Goal: Task Accomplishment & Management: Manage account settings

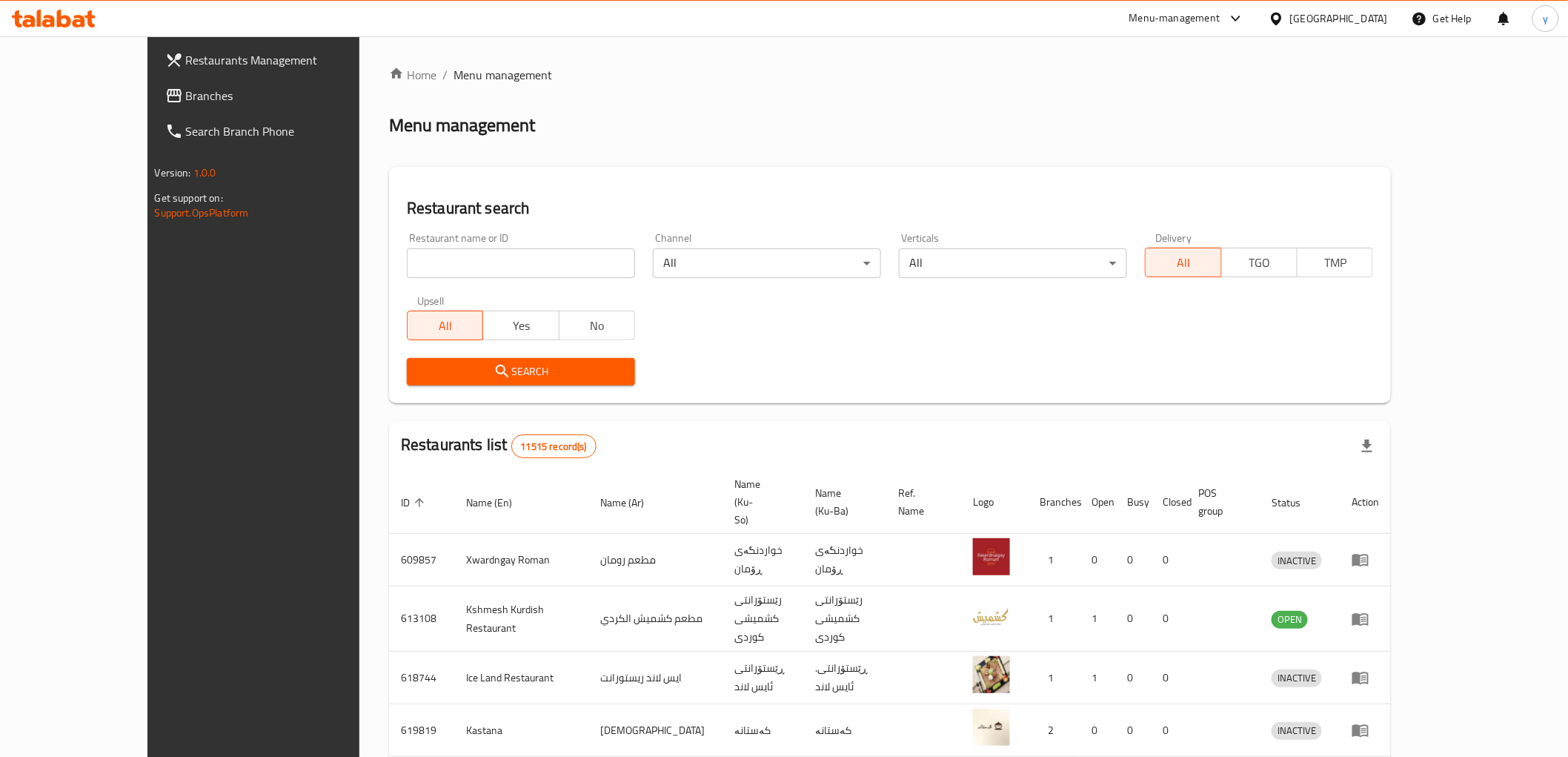
click at [154, 107] on link "Branches" at bounding box center [281, 95] width 255 height 36
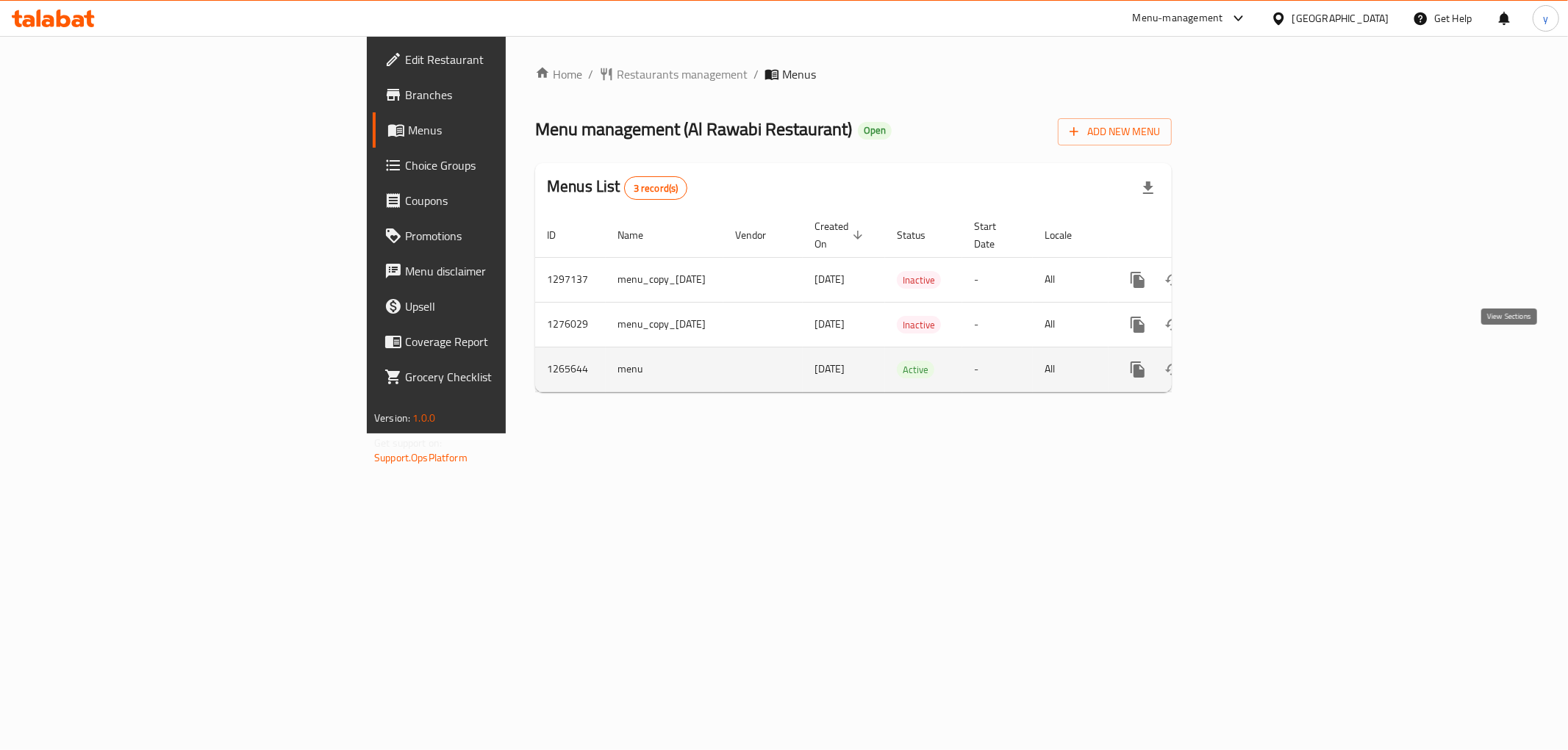
click at [1252, 361] on icon "enhanced table" at bounding box center [1243, 369] width 17 height 17
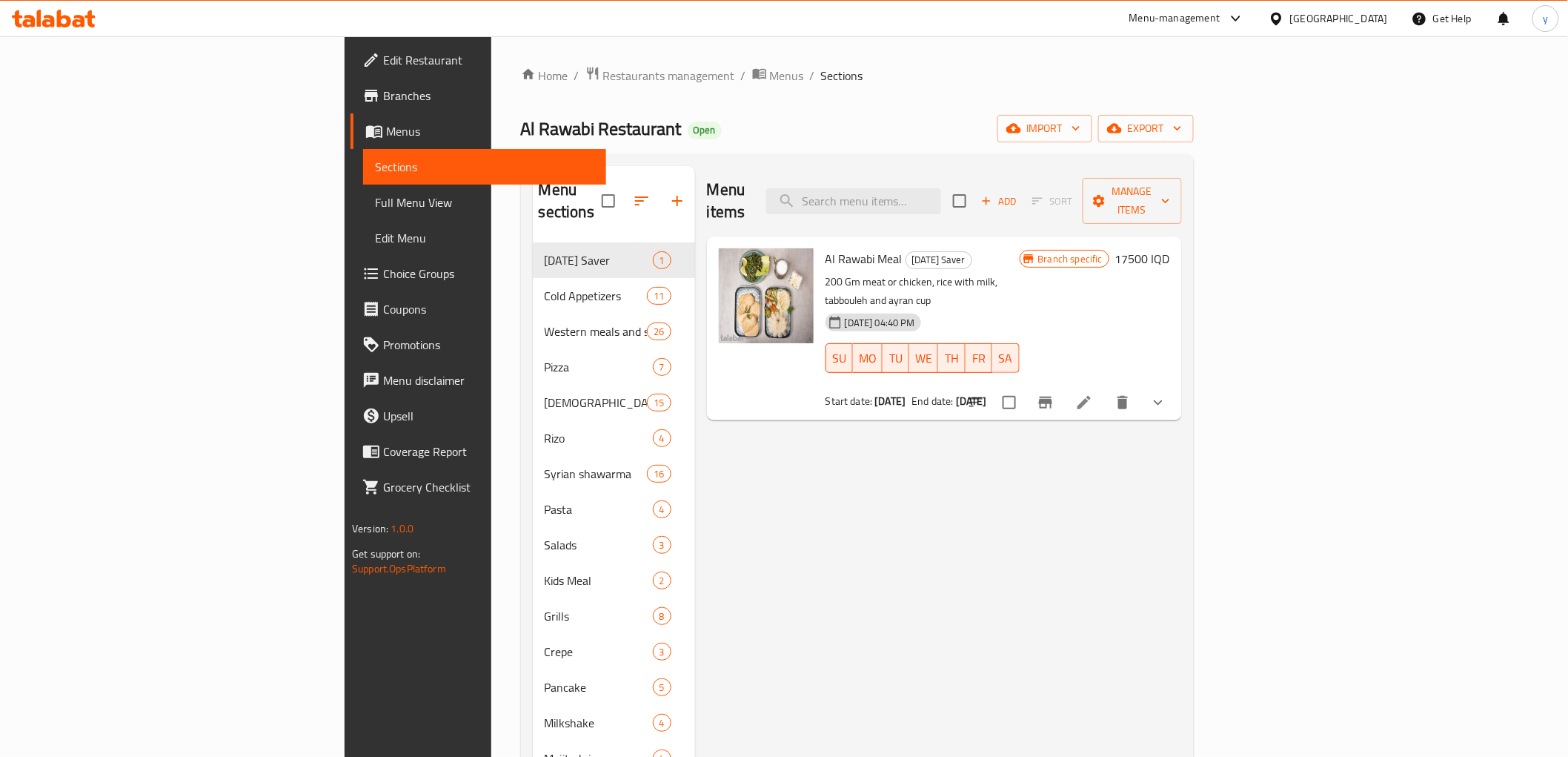
click at [946, 167] on div "Menu items Add Sort Manage items" at bounding box center [944, 200] width 475 height 70
click at [953, 170] on div "Menu items Add Sort Manage items" at bounding box center [944, 200] width 475 height 70
click at [941, 189] on input "search" at bounding box center [854, 201] width 175 height 26
paste input "Pepsi"
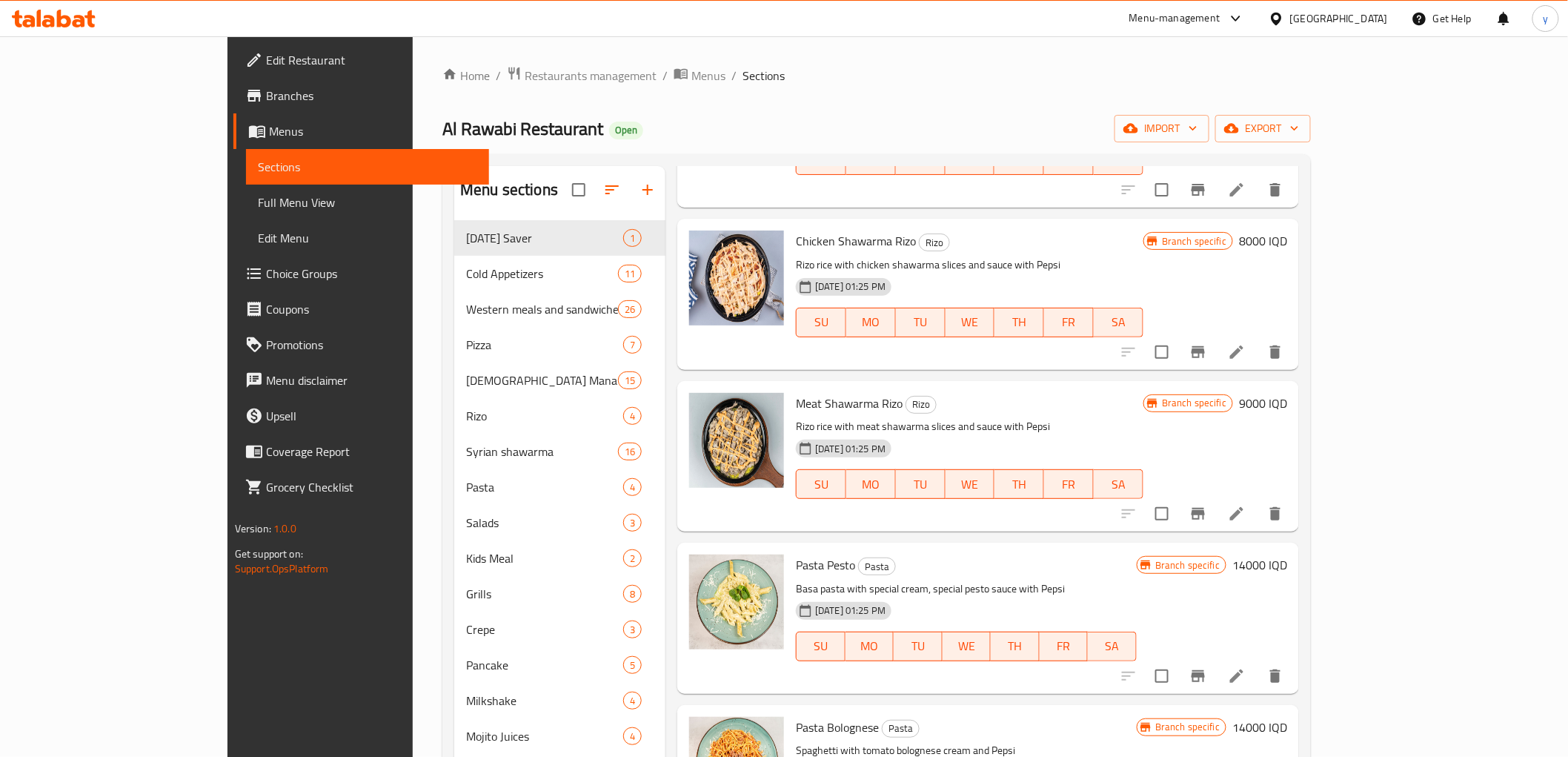
scroll to position [208, 0]
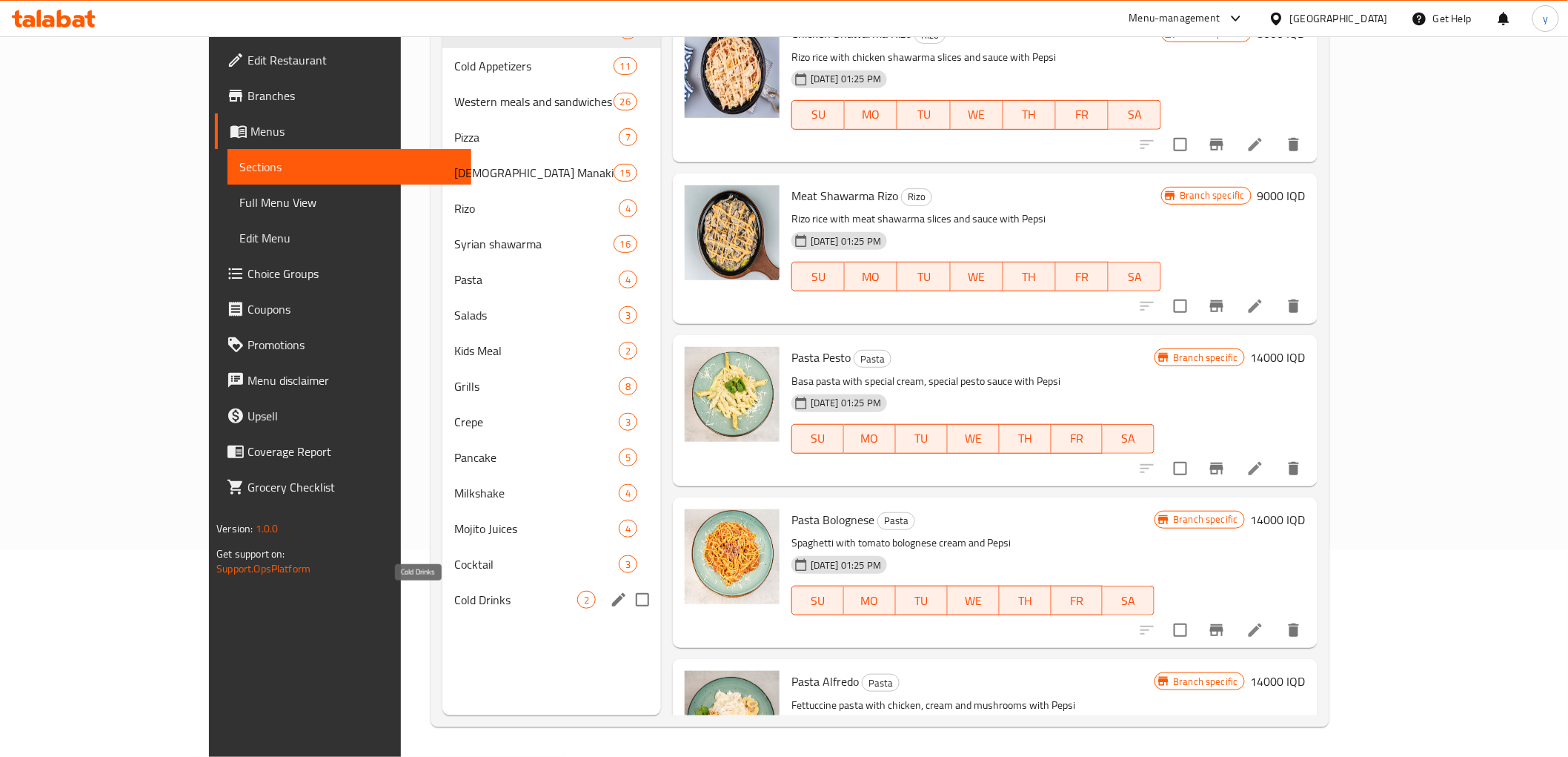
type input "Pepsi"
click at [455, 591] on span "Cold Drinks" at bounding box center [516, 600] width 123 height 17
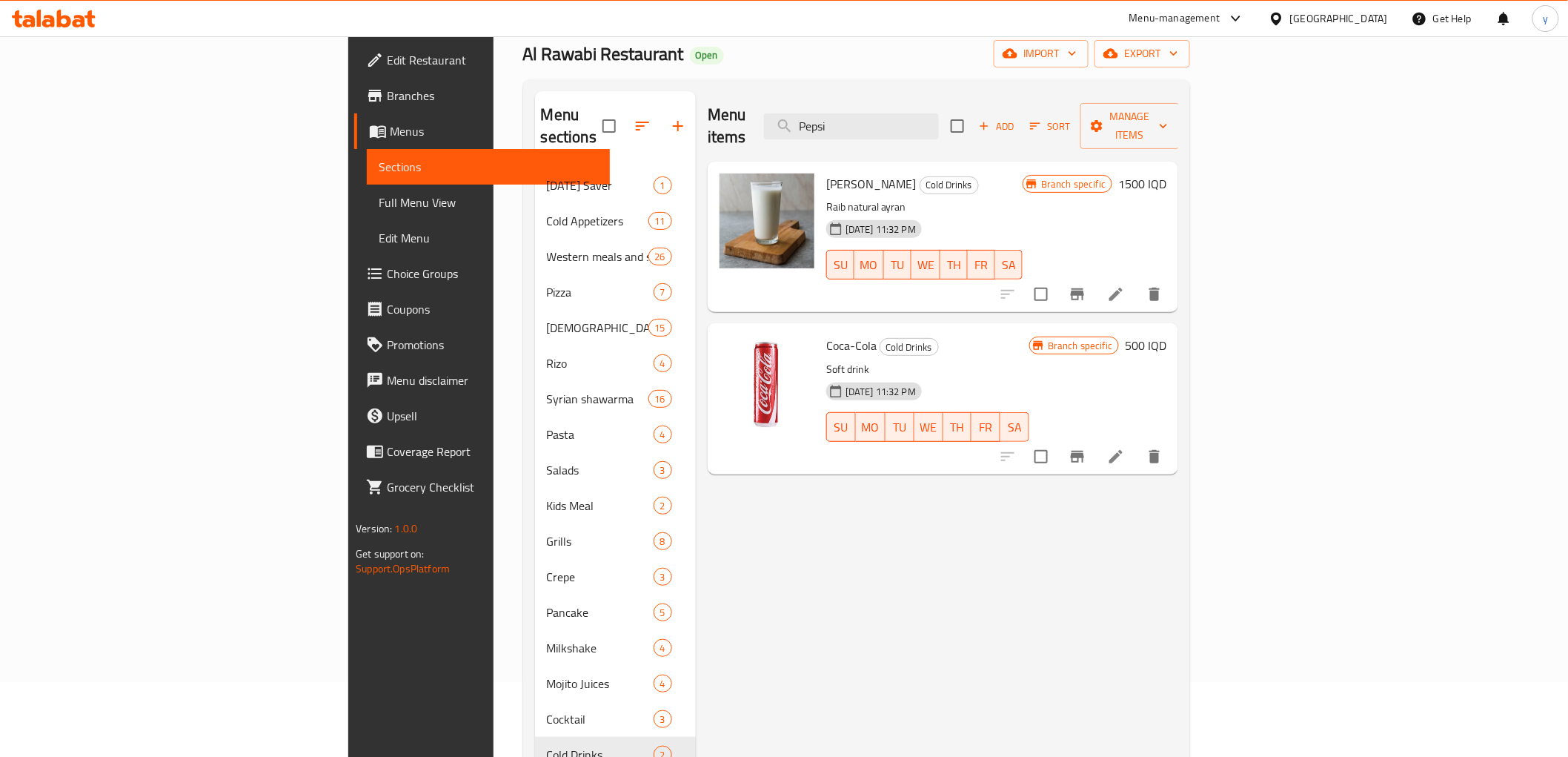
scroll to position [42, 0]
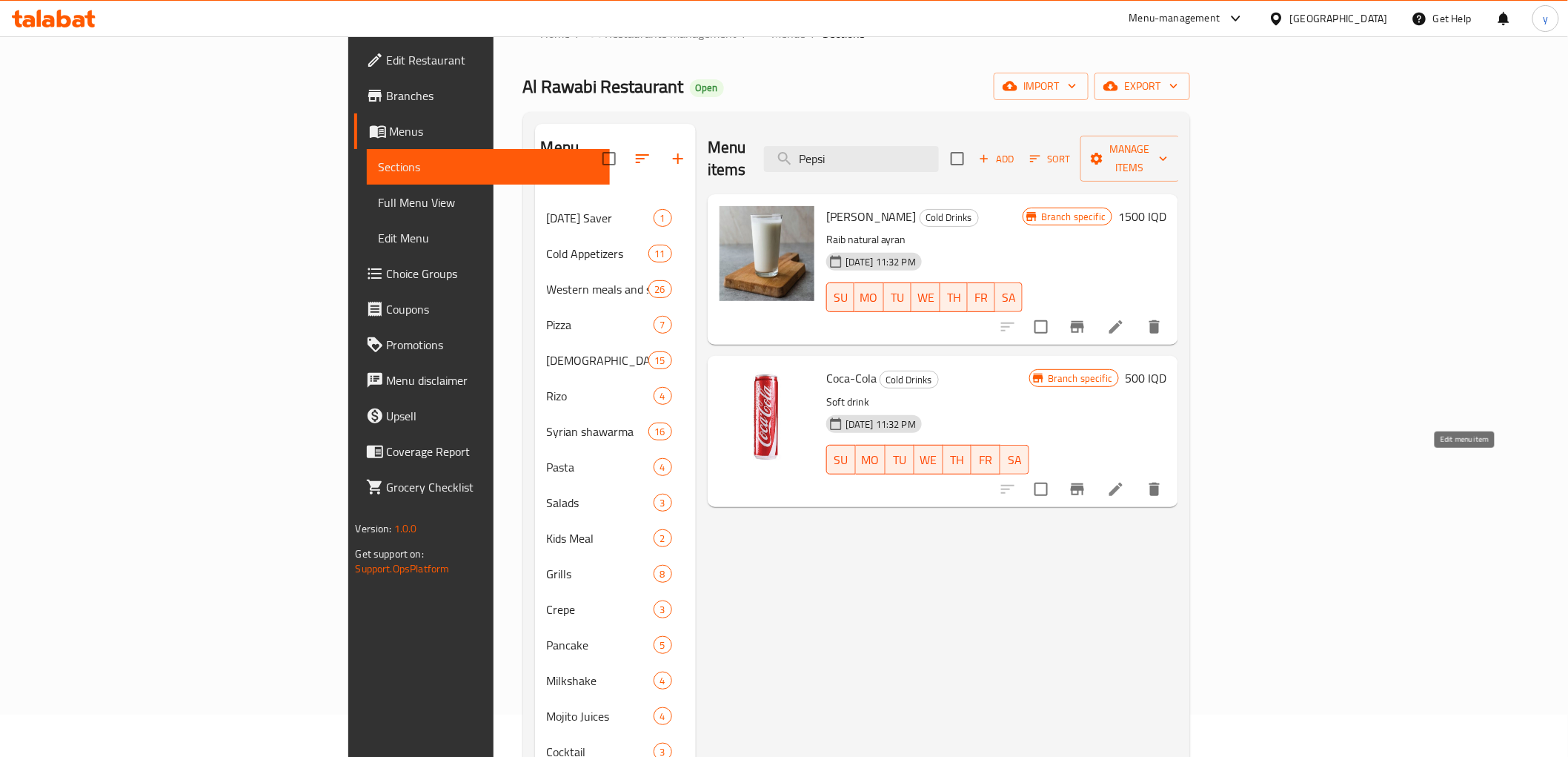
click at [1125, 481] on icon at bounding box center [1115, 489] width 17 height 17
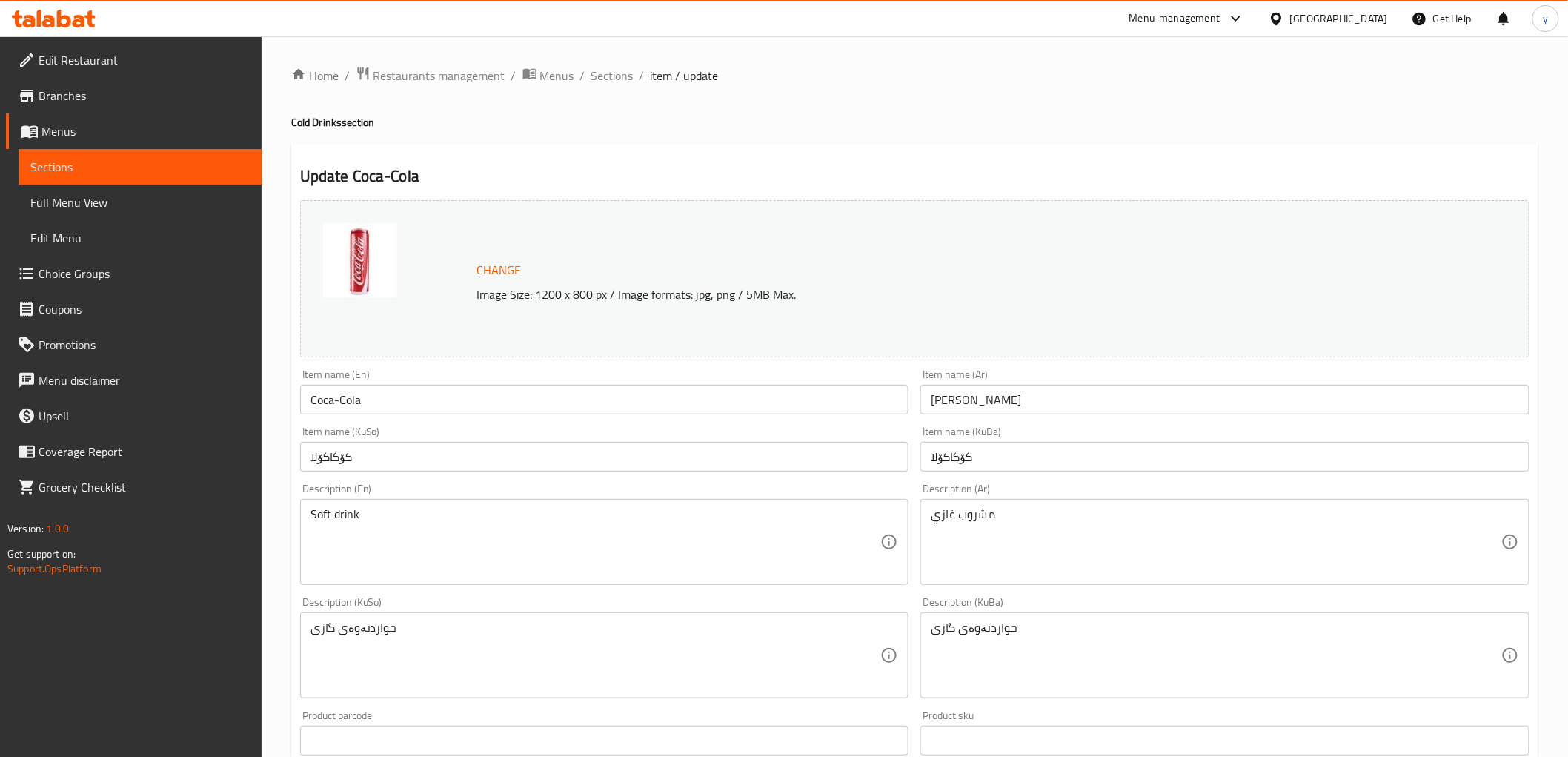
click at [632, 83] on ol "Home / Restaurants management / Menus / Sections / item / update" at bounding box center [914, 75] width 1247 height 19
click at [630, 83] on span "Sections" at bounding box center [612, 75] width 42 height 17
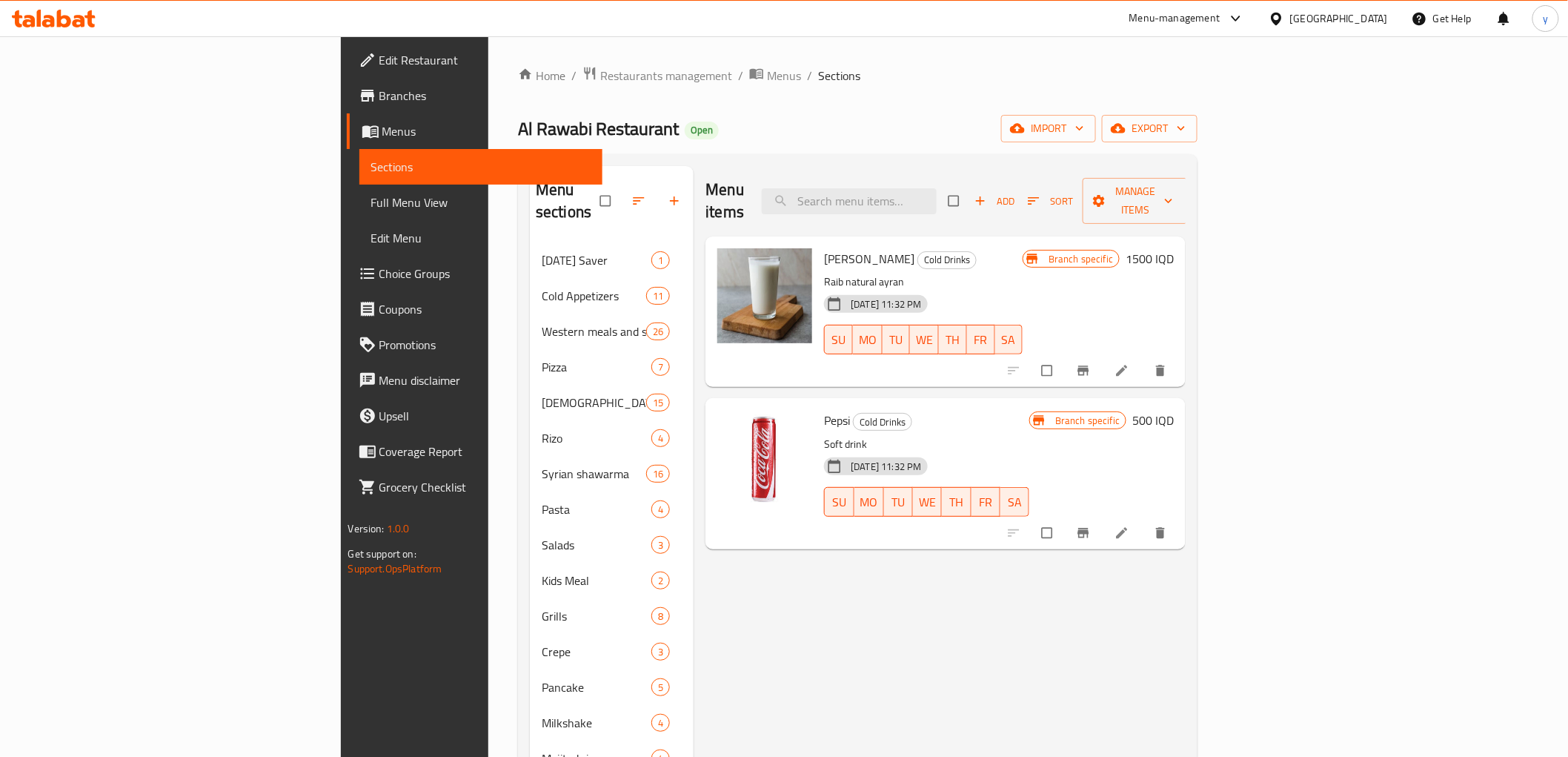
click at [1128, 527] on icon at bounding box center [1122, 533] width 11 height 11
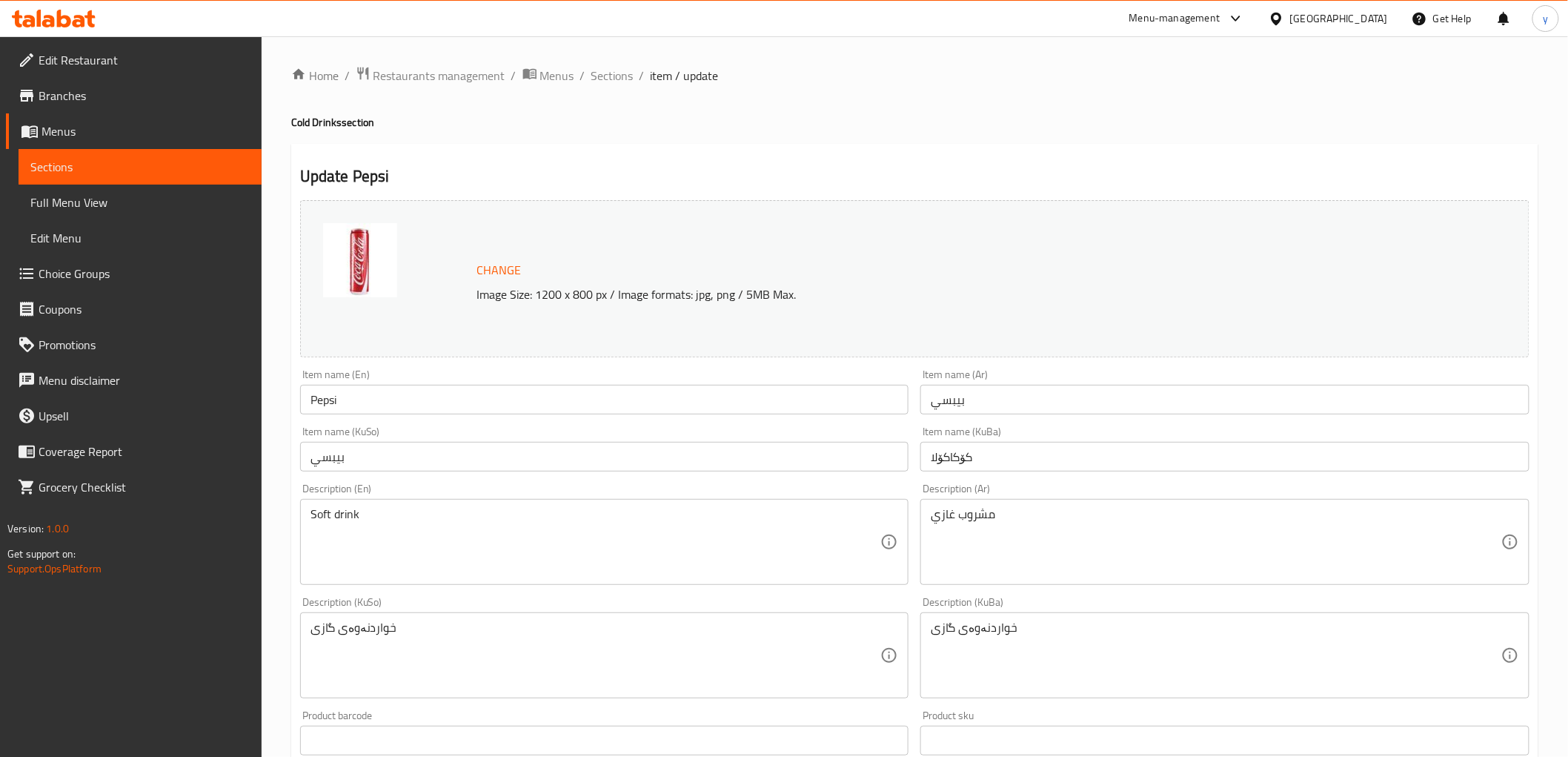
click at [940, 457] on input "کۆکاکۆلا" at bounding box center [1225, 457] width 609 height 29
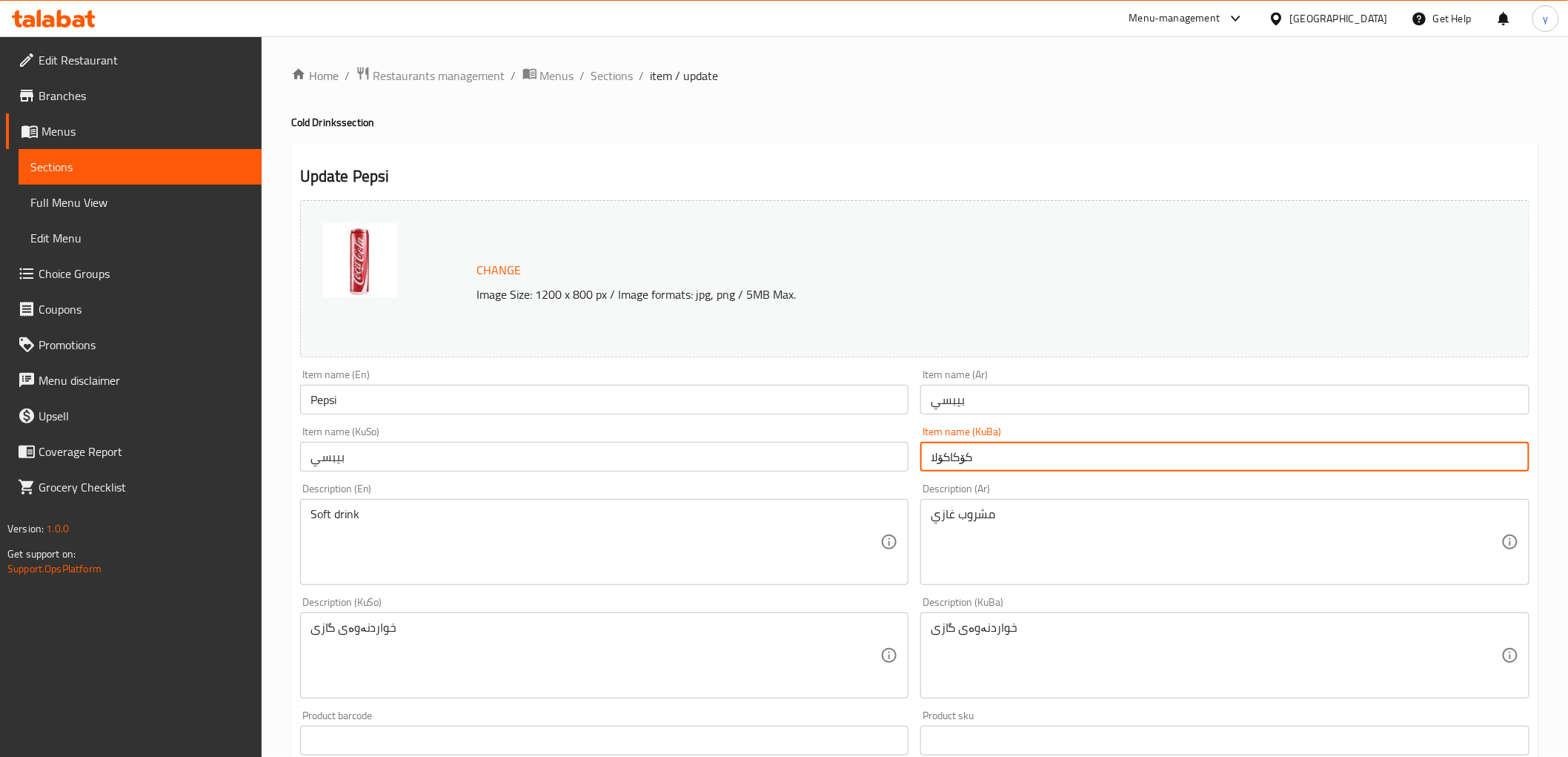
click at [940, 457] on input "کۆکاکۆلا" at bounding box center [1225, 457] width 609 height 29
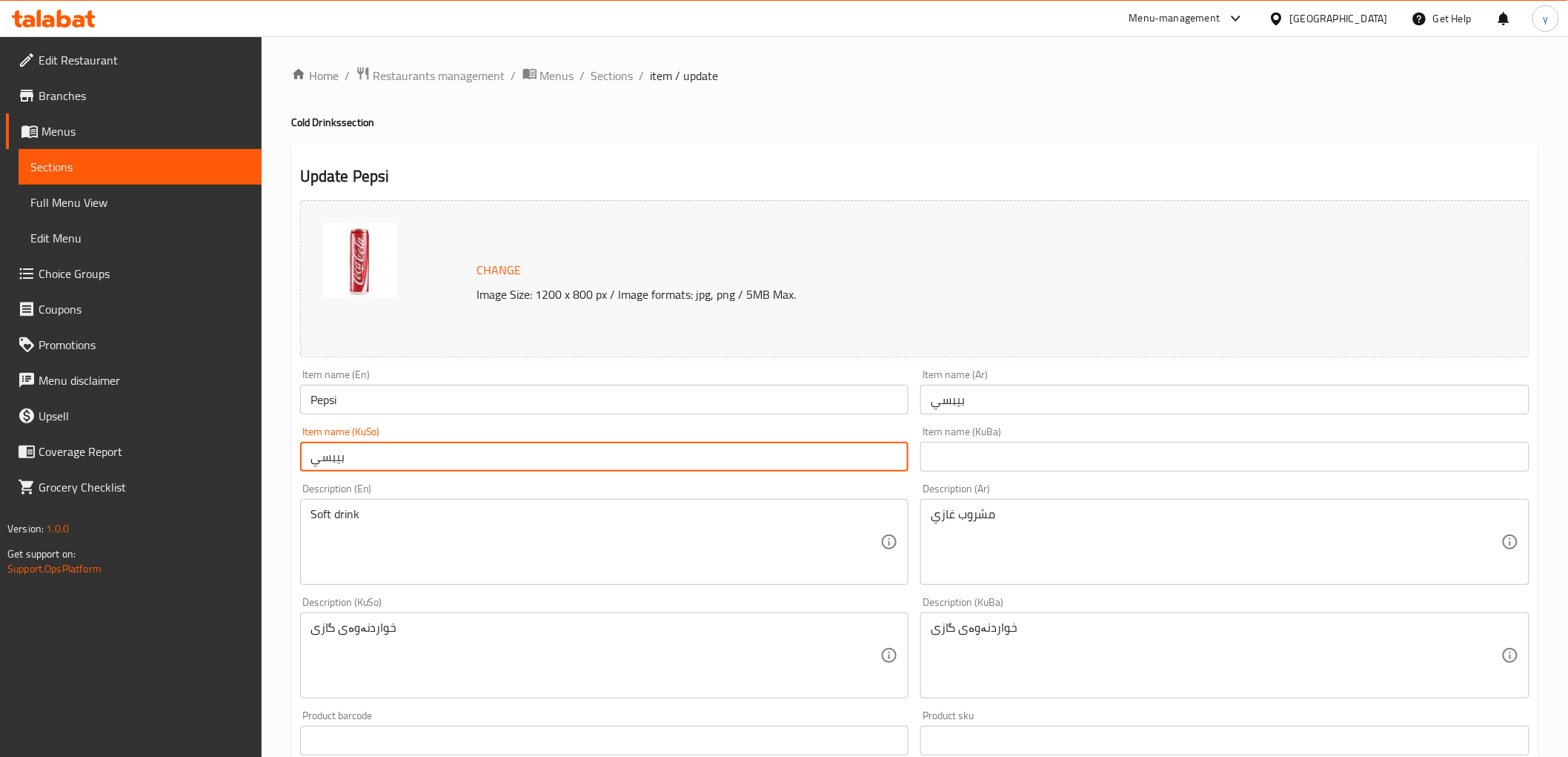
click at [825, 462] on input "بيبسي" at bounding box center [605, 457] width 609 height 29
click at [875, 457] on input "بيبسي" at bounding box center [605, 457] width 609 height 29
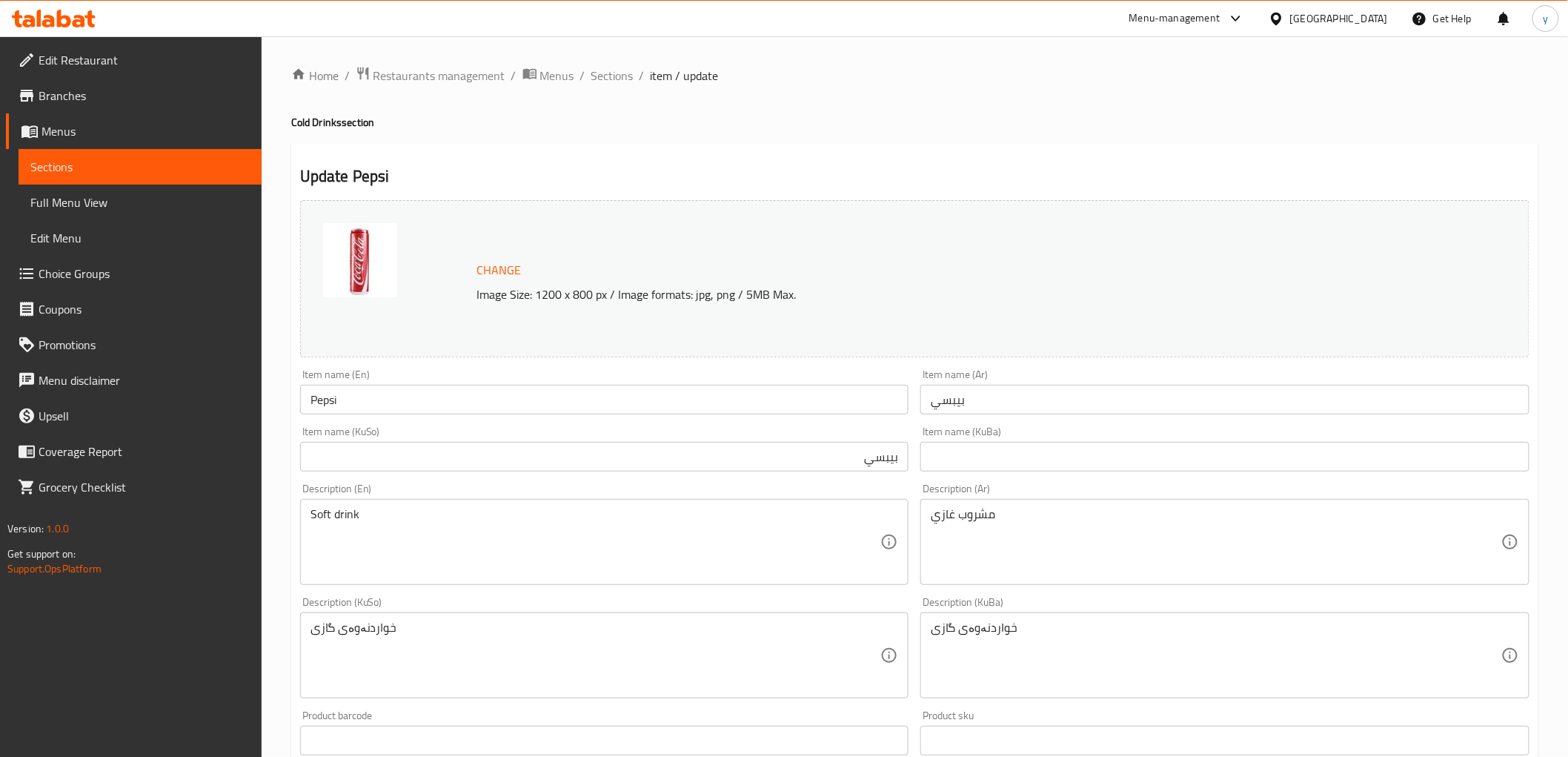
click at [937, 421] on div "Item name (KuBa) Item name (KuBa)" at bounding box center [1225, 449] width 621 height 57
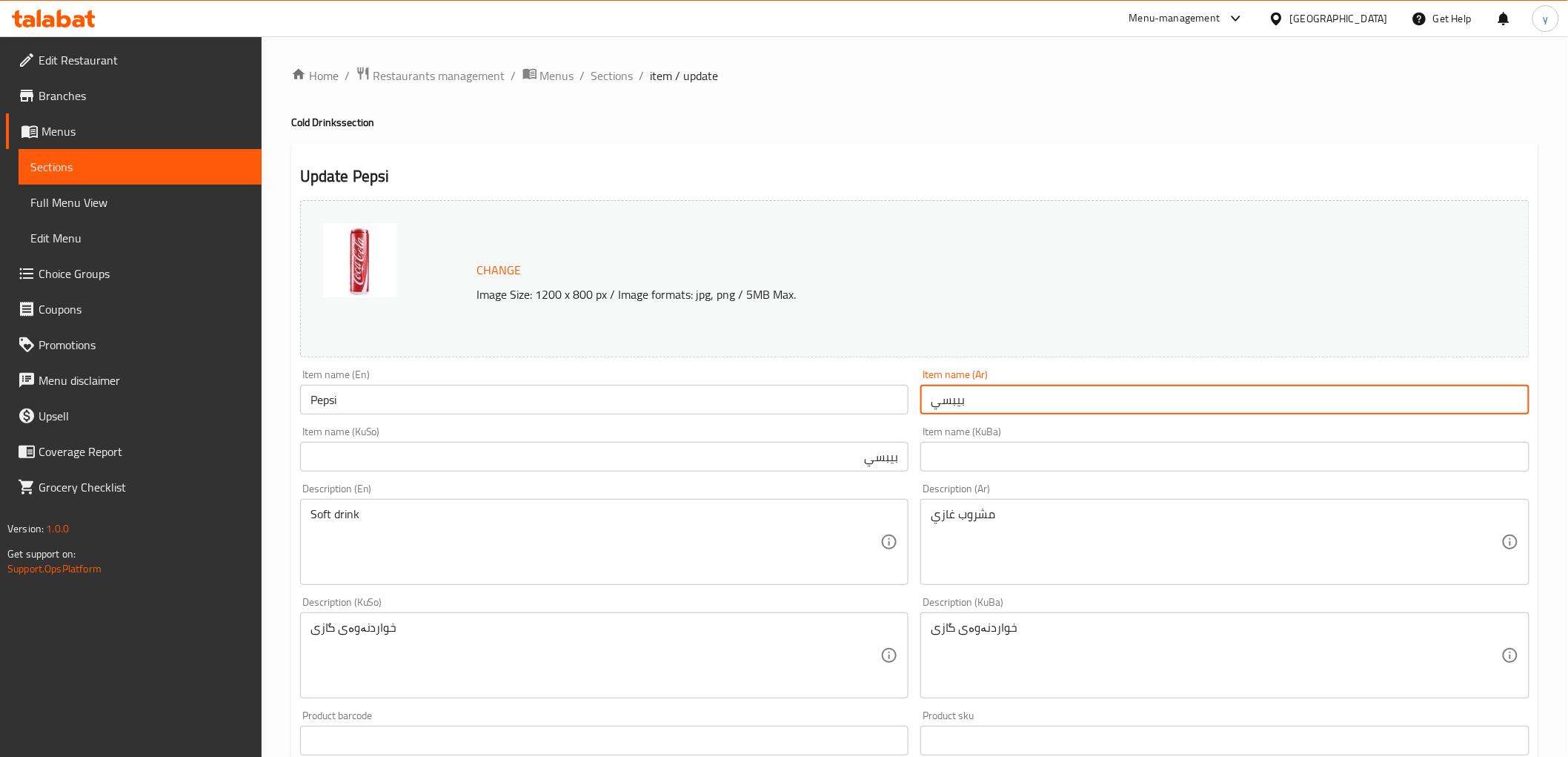
click at [941, 409] on input "بيبسي" at bounding box center [1225, 399] width 609 height 29
click at [839, 408] on input "Pepsi" at bounding box center [605, 399] width 609 height 29
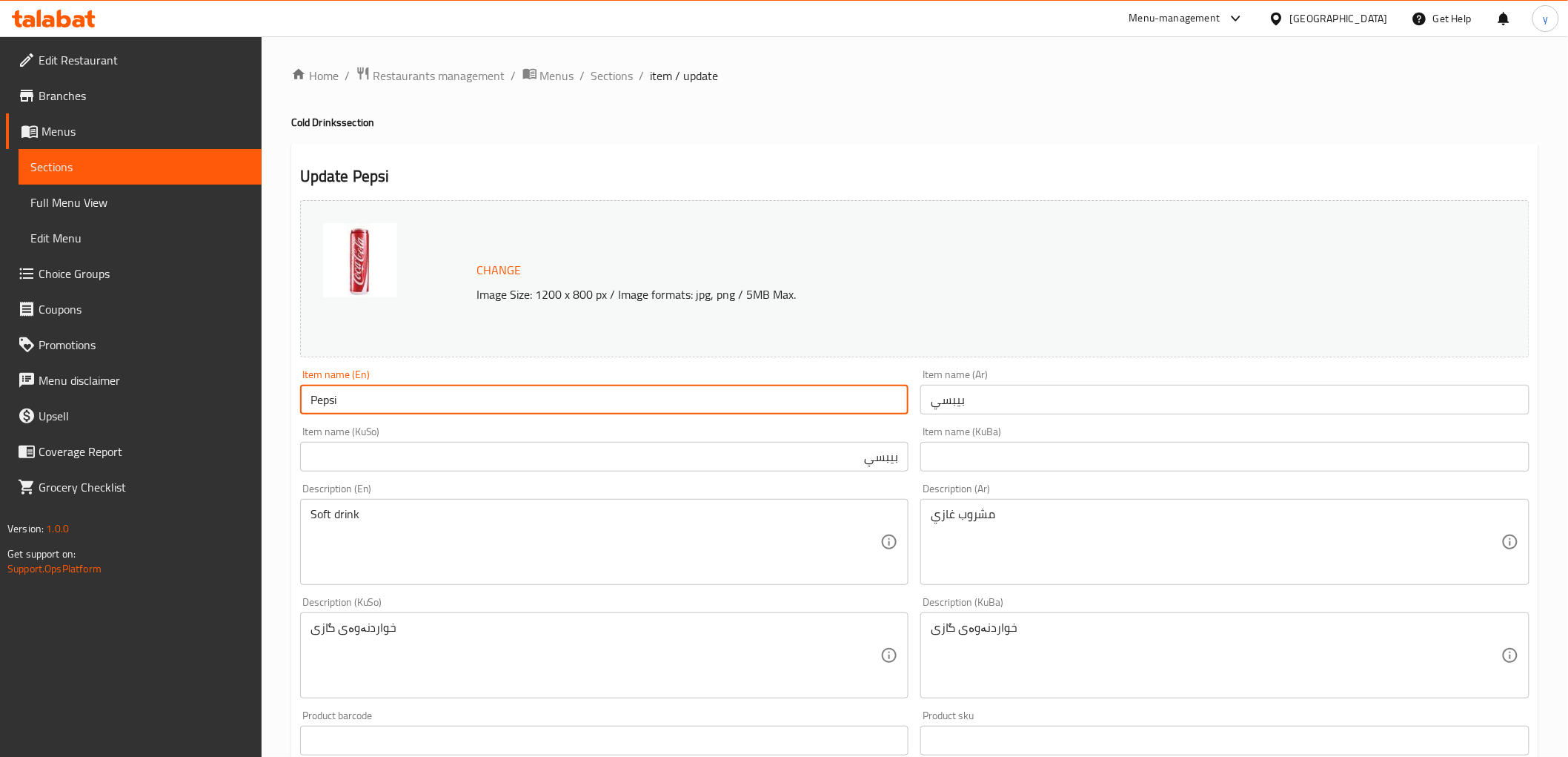
click at [846, 461] on input "بيبسي" at bounding box center [605, 457] width 609 height 29
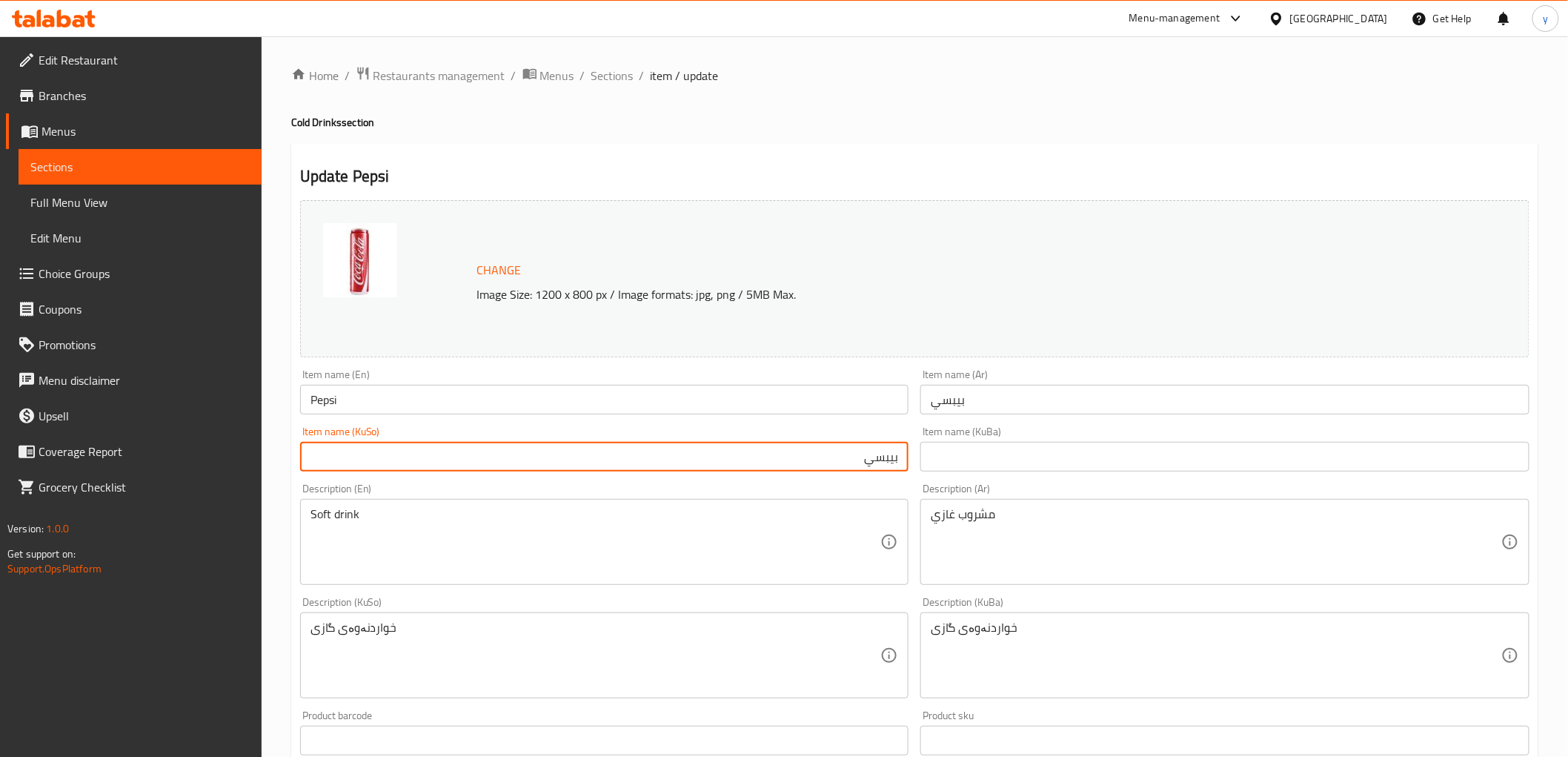
click at [846, 461] on input "بيبسي" at bounding box center [605, 457] width 609 height 29
type input "بیپسی"
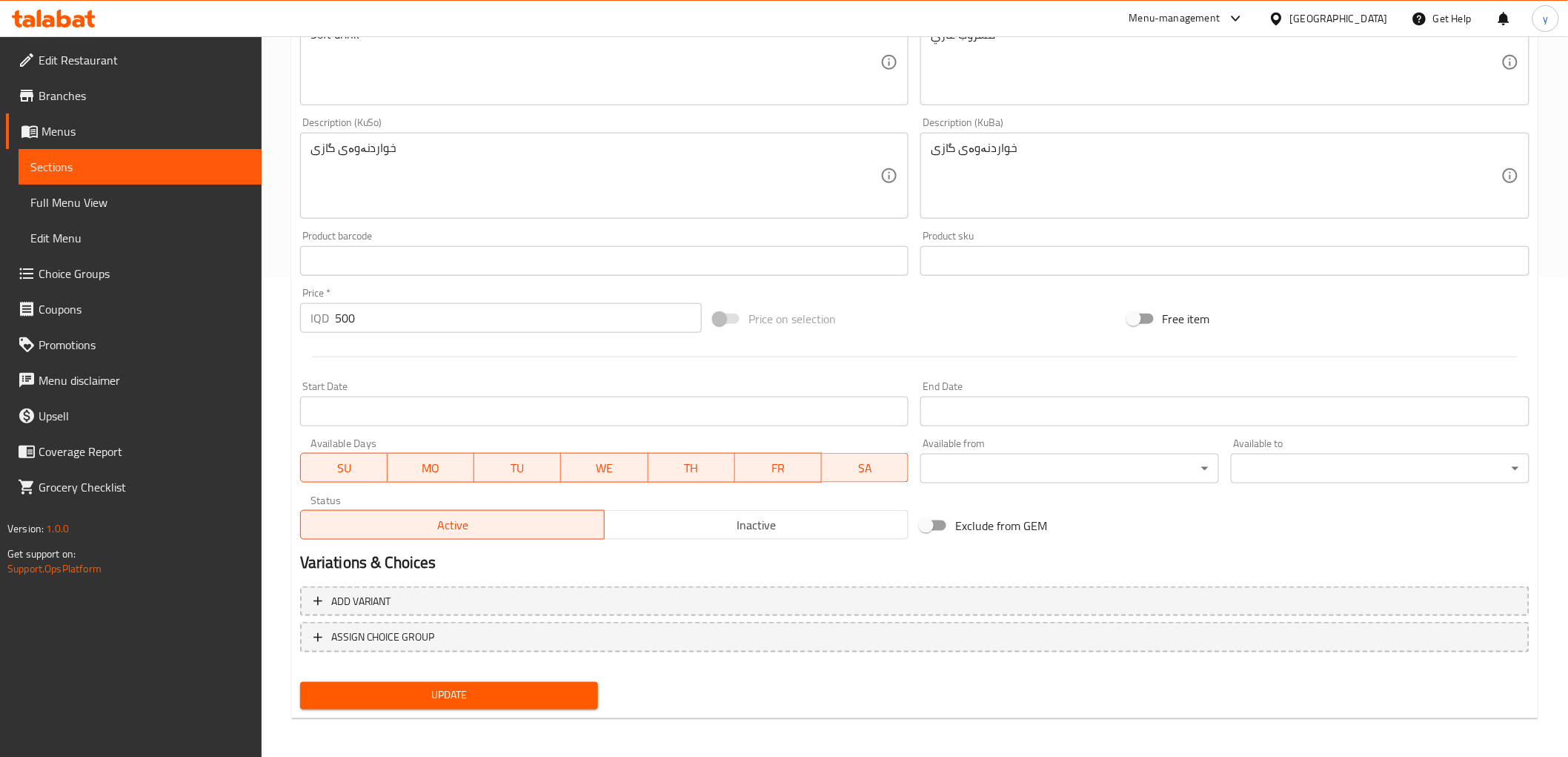
click at [542, 687] on span "Update" at bounding box center [449, 696] width 275 height 18
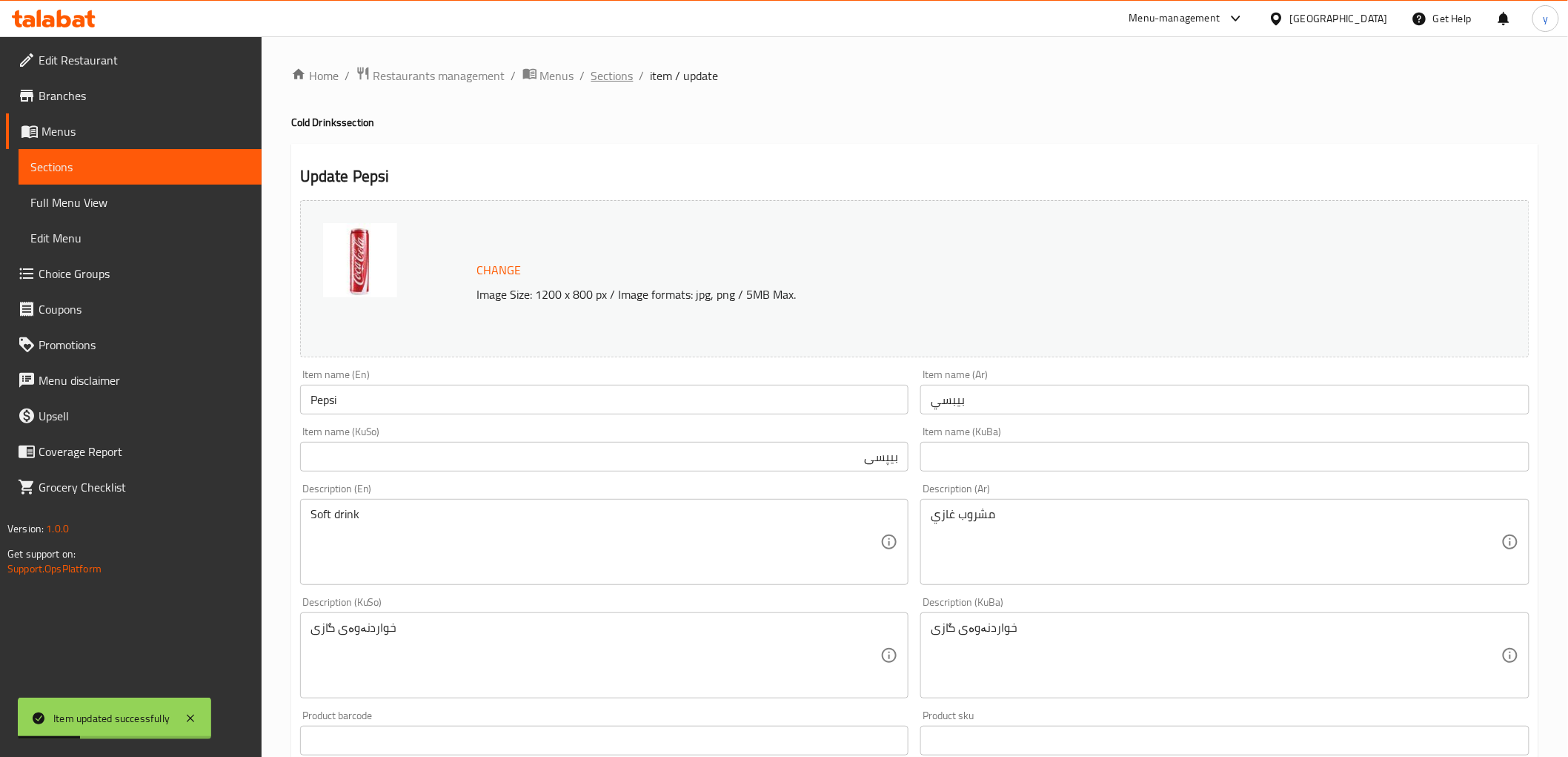
click at [618, 81] on span "Sections" at bounding box center [612, 75] width 42 height 17
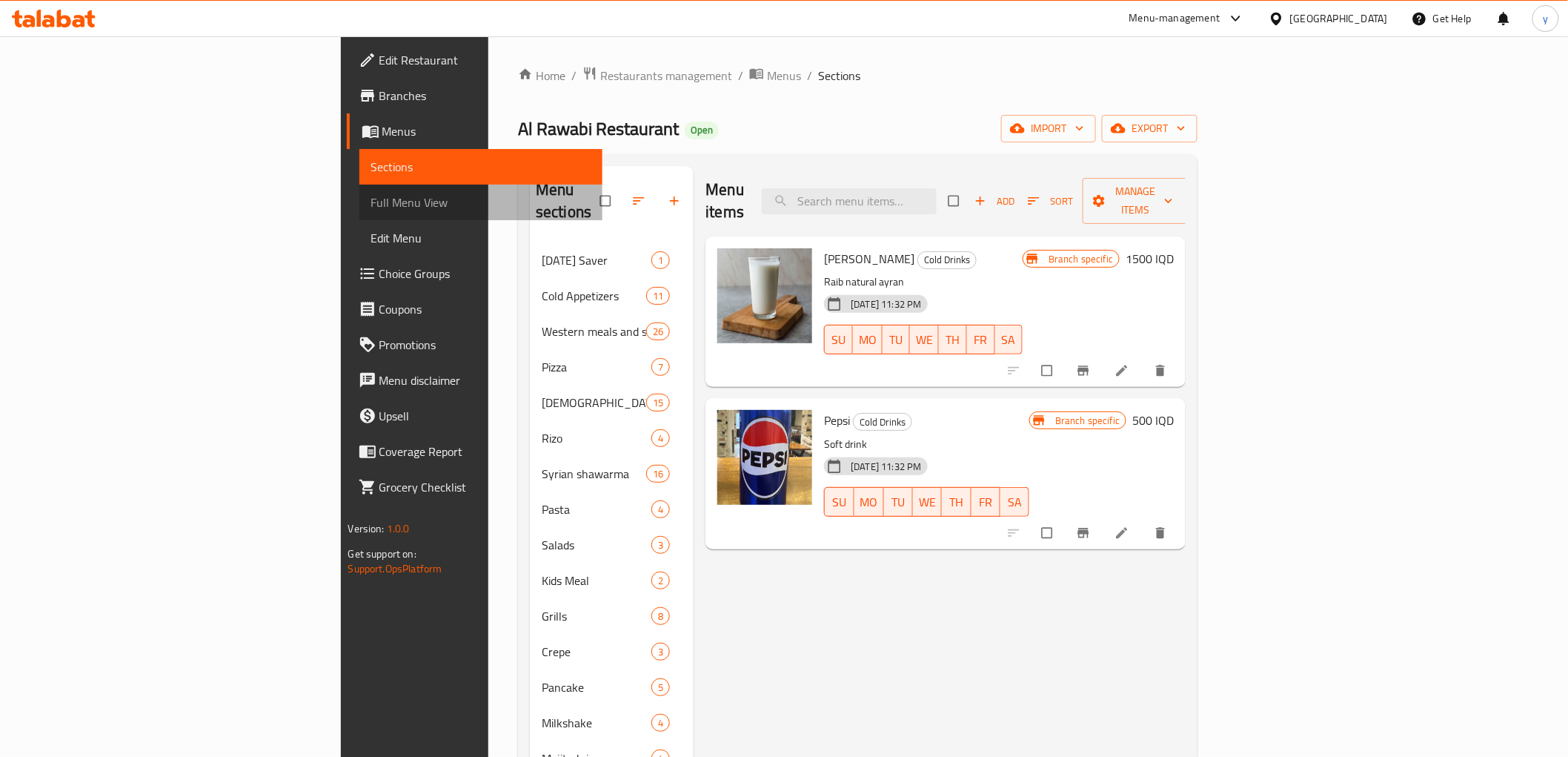
click at [371, 211] on span "Full Menu View" at bounding box center [481, 201] width 220 height 17
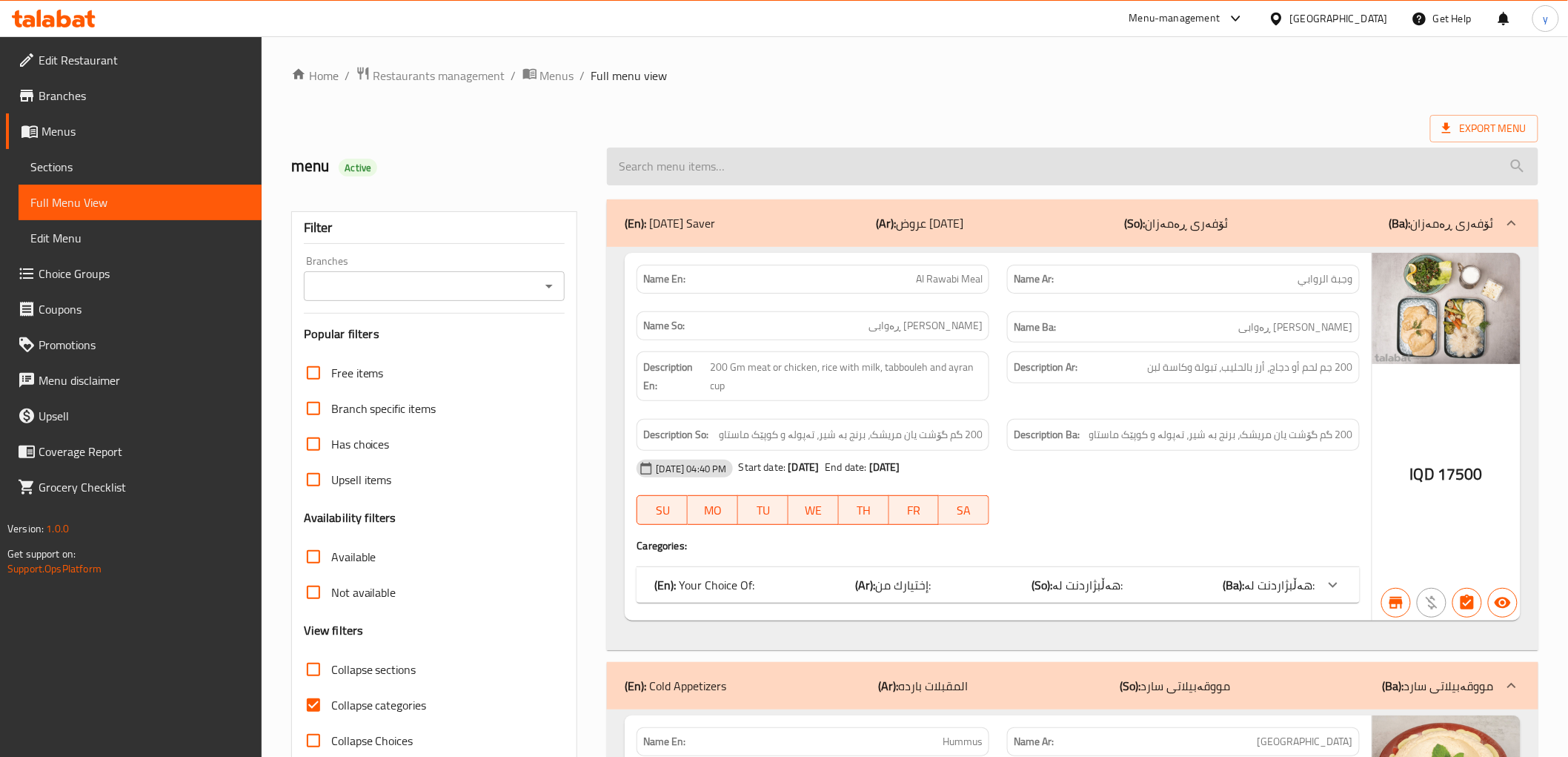
click at [856, 171] on input "search" at bounding box center [1071, 166] width 930 height 38
paste input "Pepsi"
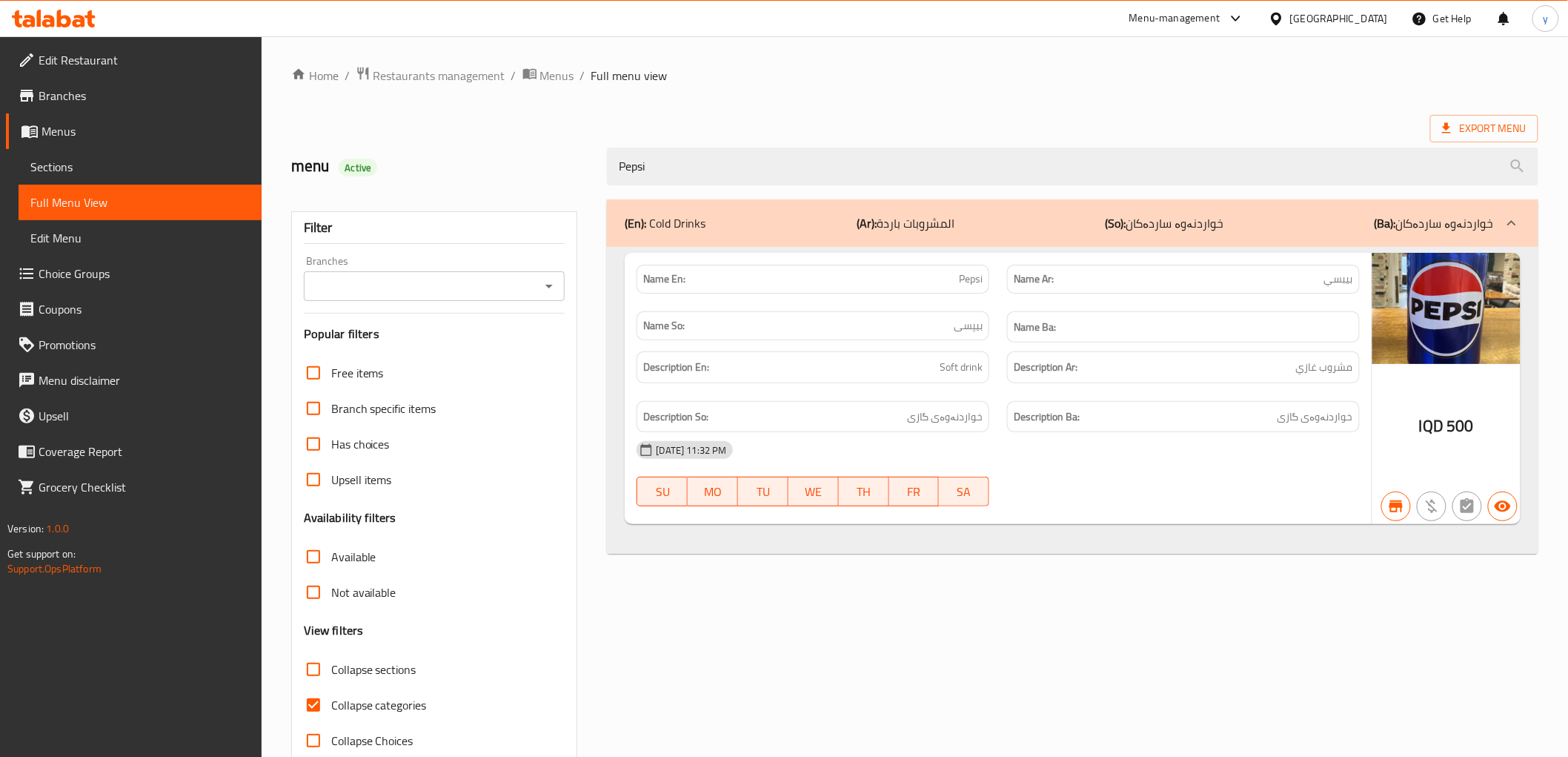
click at [543, 291] on icon "Open" at bounding box center [549, 286] width 17 height 17
type input "Pepsi"
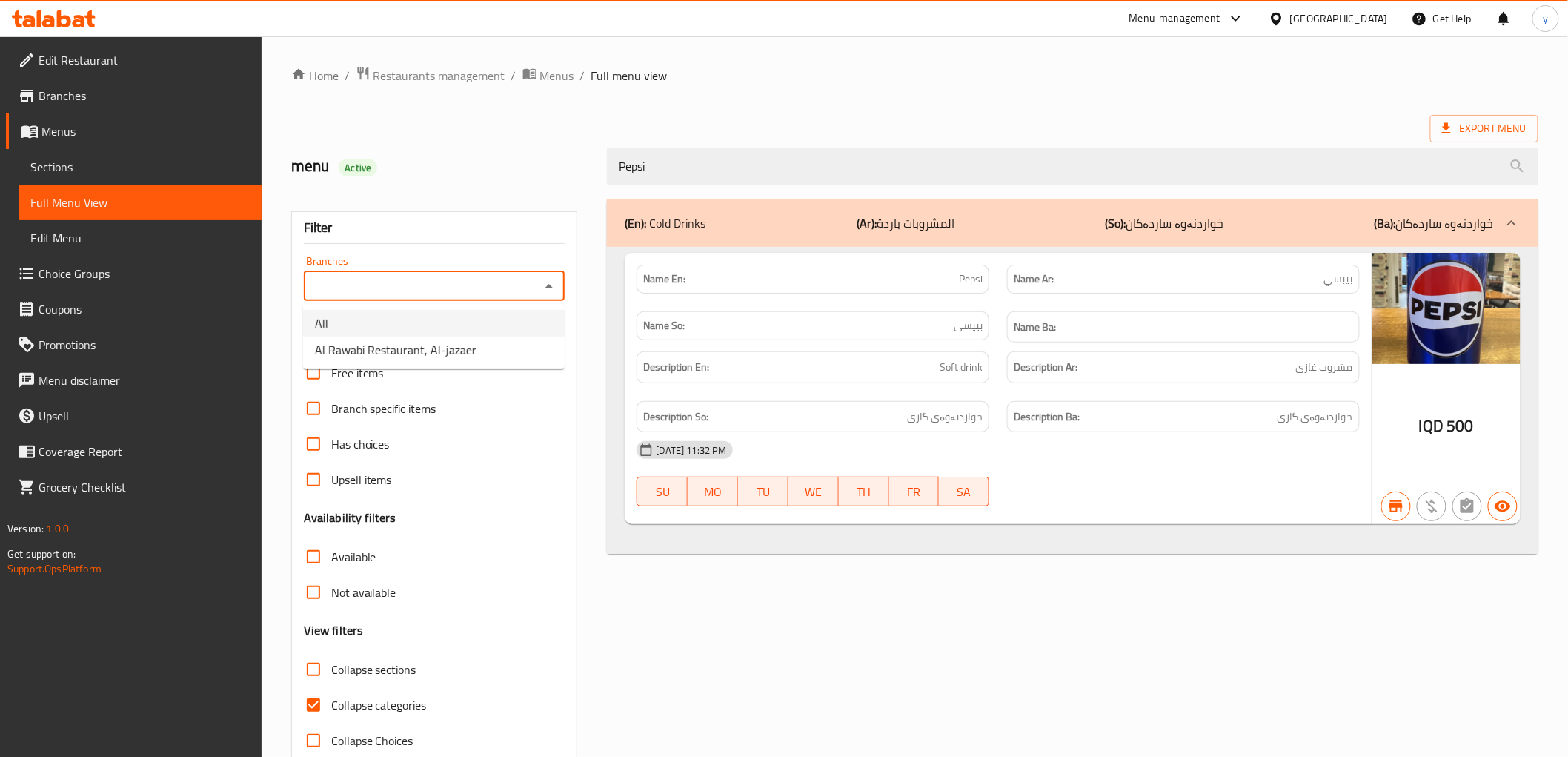
click at [437, 354] on span "Al Rawabi Restaurant, Al-jazaer" at bounding box center [395, 350] width 162 height 17
type input "Al Rawabi Restaurant, Al-jazaer"
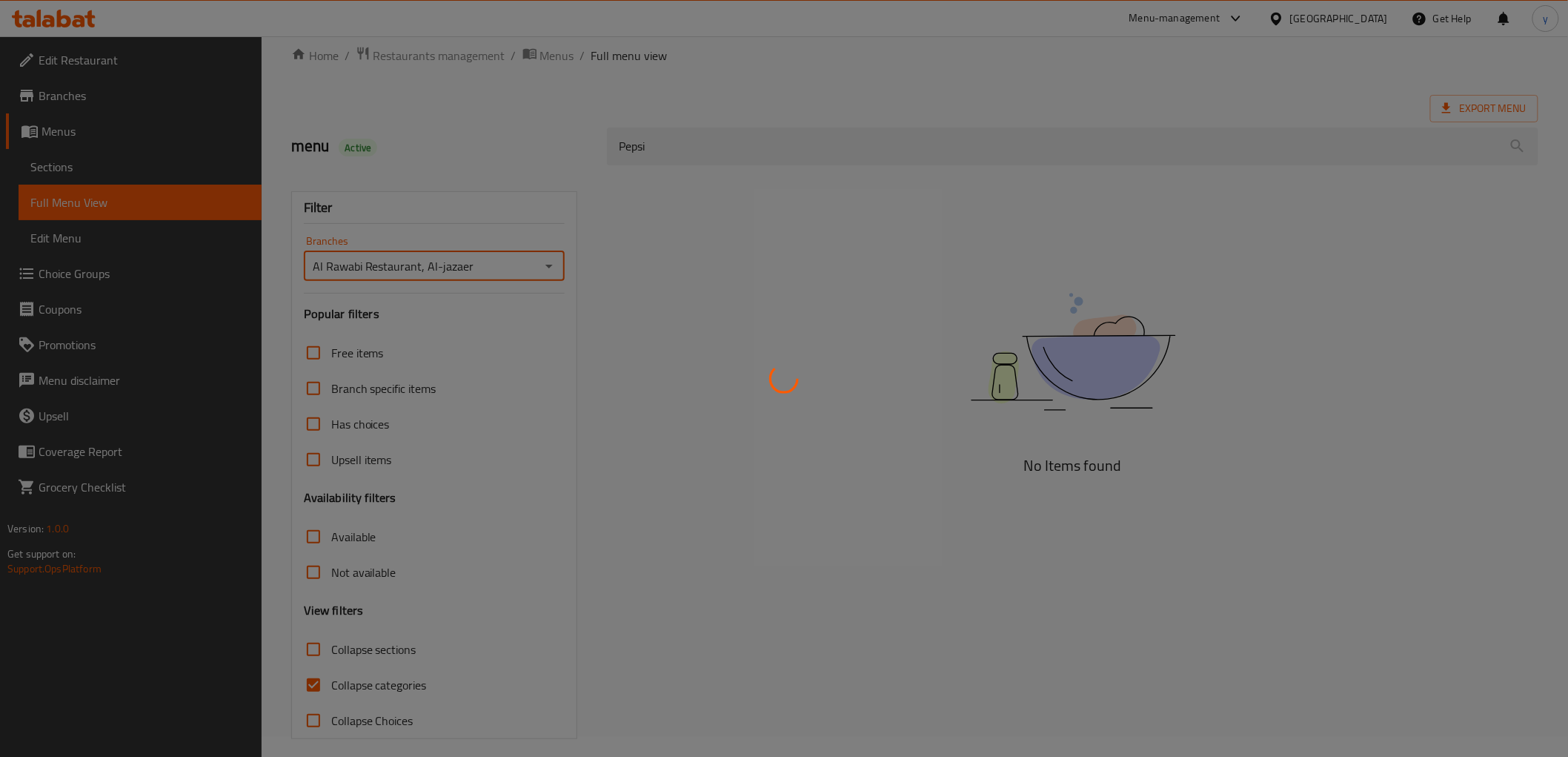
scroll to position [32, 0]
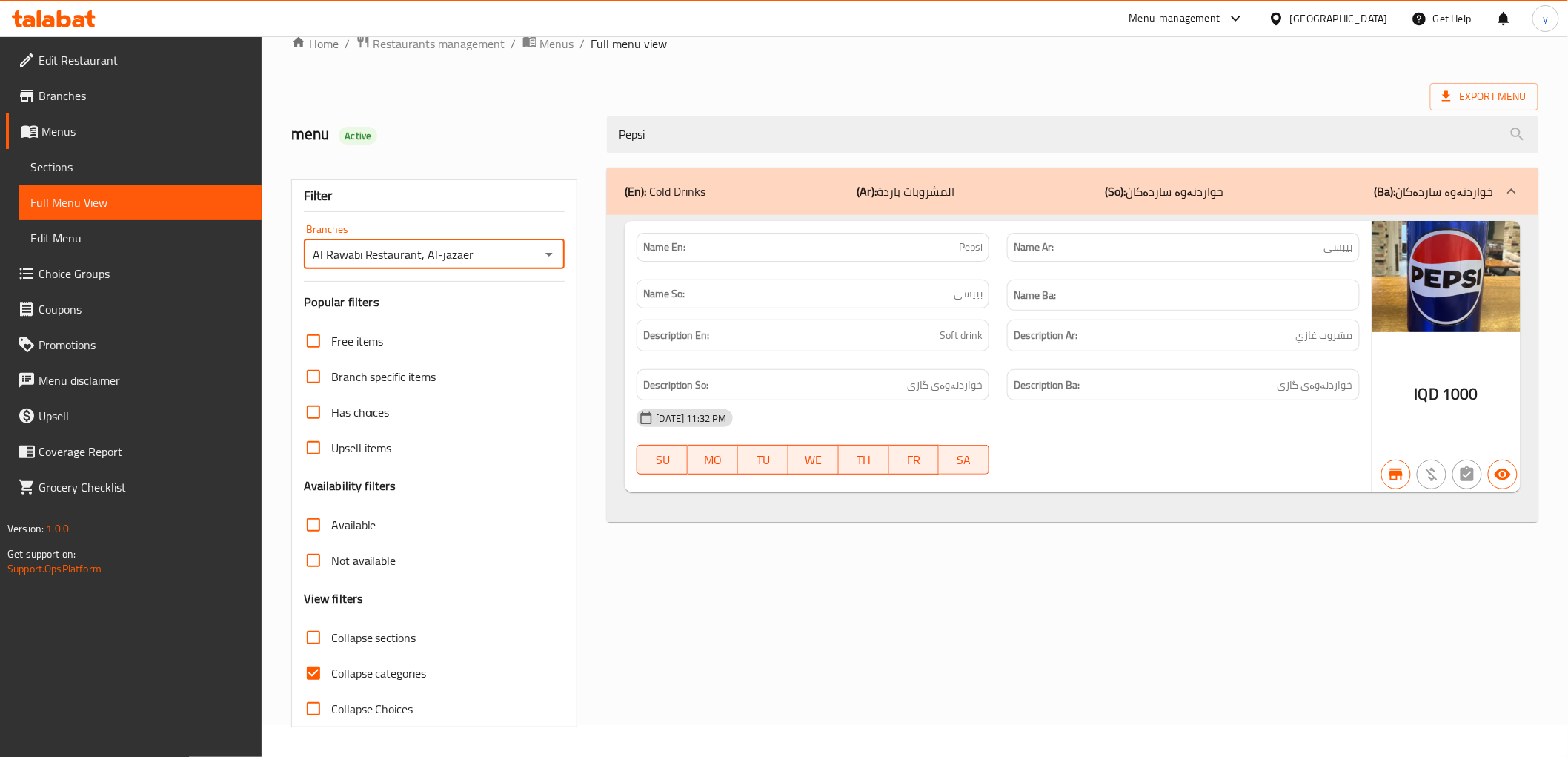
click at [317, 679] on input "Collapse categories" at bounding box center [313, 673] width 36 height 36
checkbox input "false"
